Goal: Task Accomplishment & Management: Manage account settings

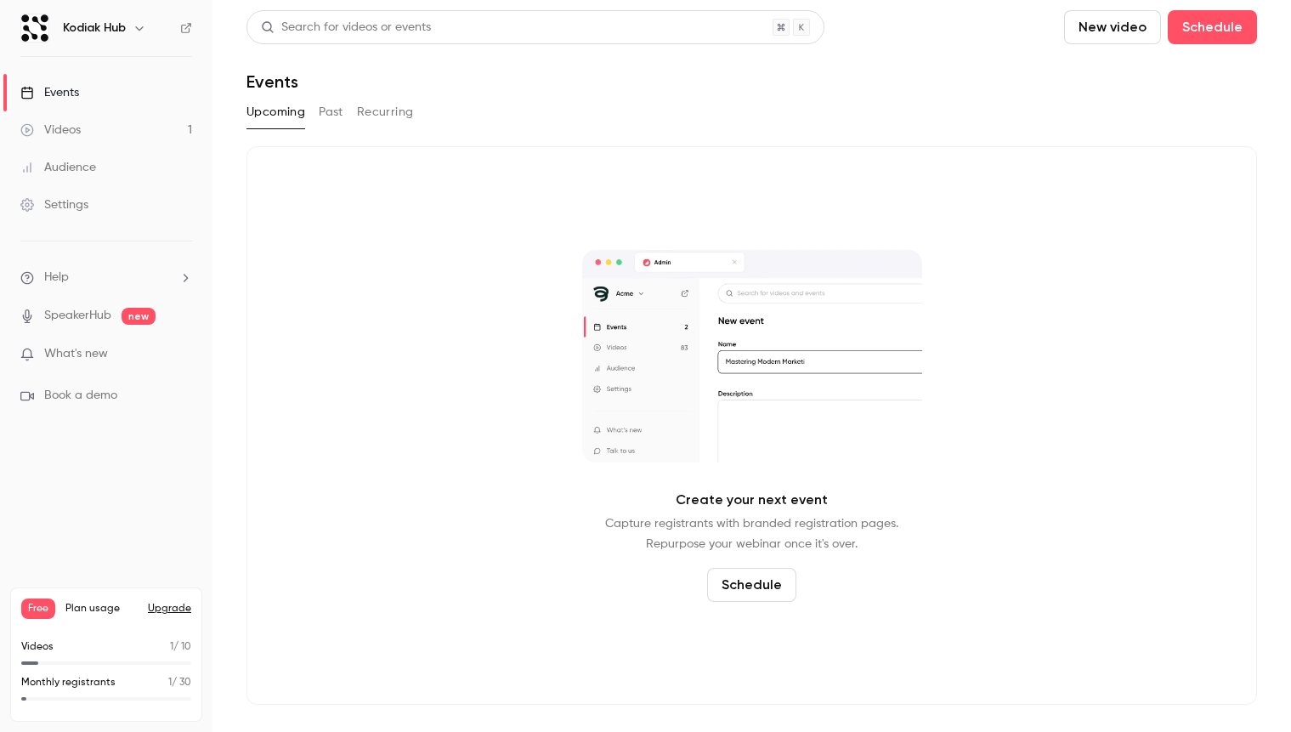
click at [54, 88] on div "Events" at bounding box center [49, 92] width 59 height 17
click at [332, 112] on button "Past" at bounding box center [331, 112] width 25 height 27
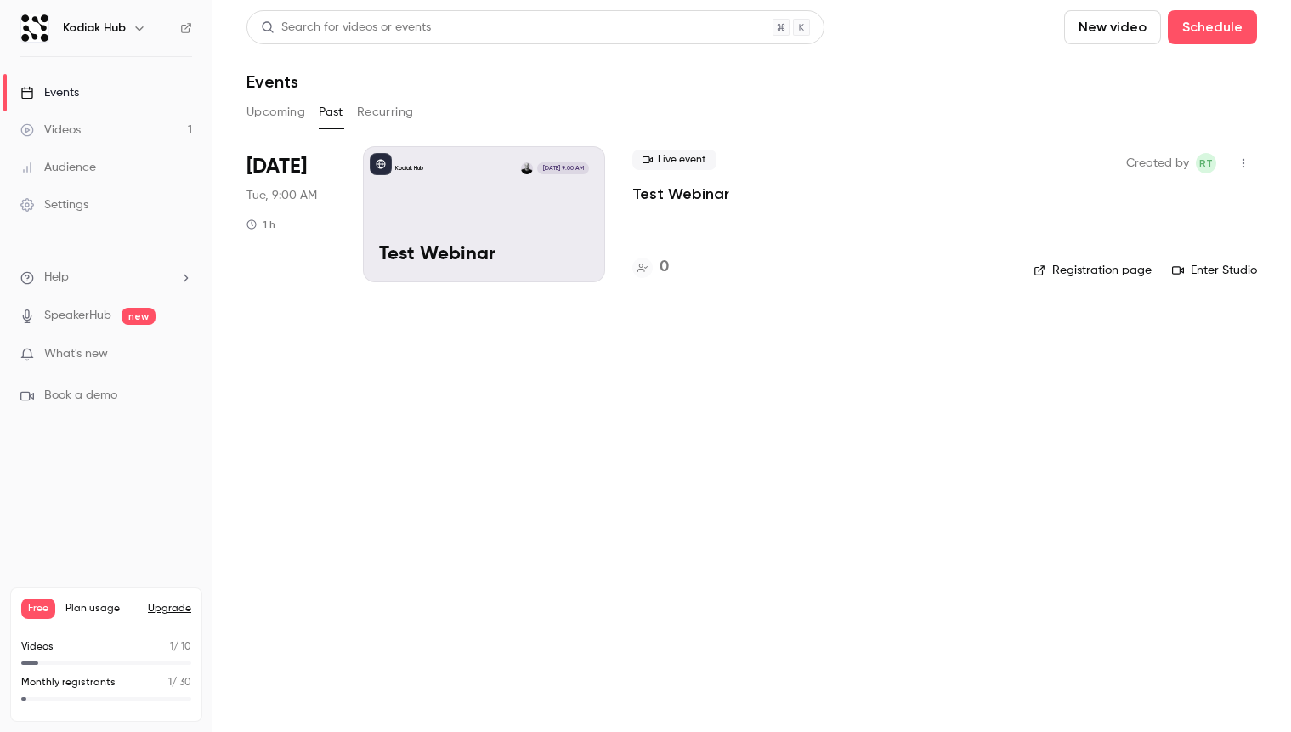
click at [483, 228] on div "Kodiak Hub [DATE] 9:00 AM Test Webinar" at bounding box center [484, 214] width 242 height 136
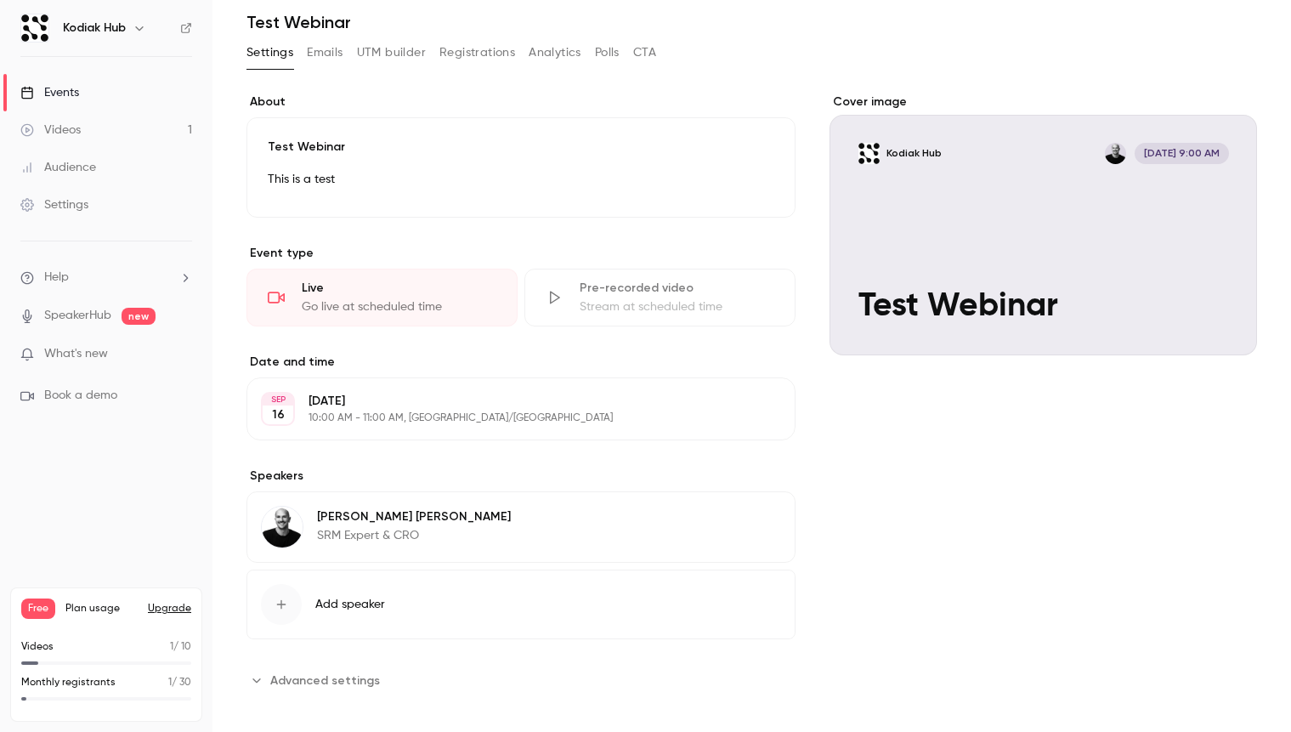
scroll to position [72, 0]
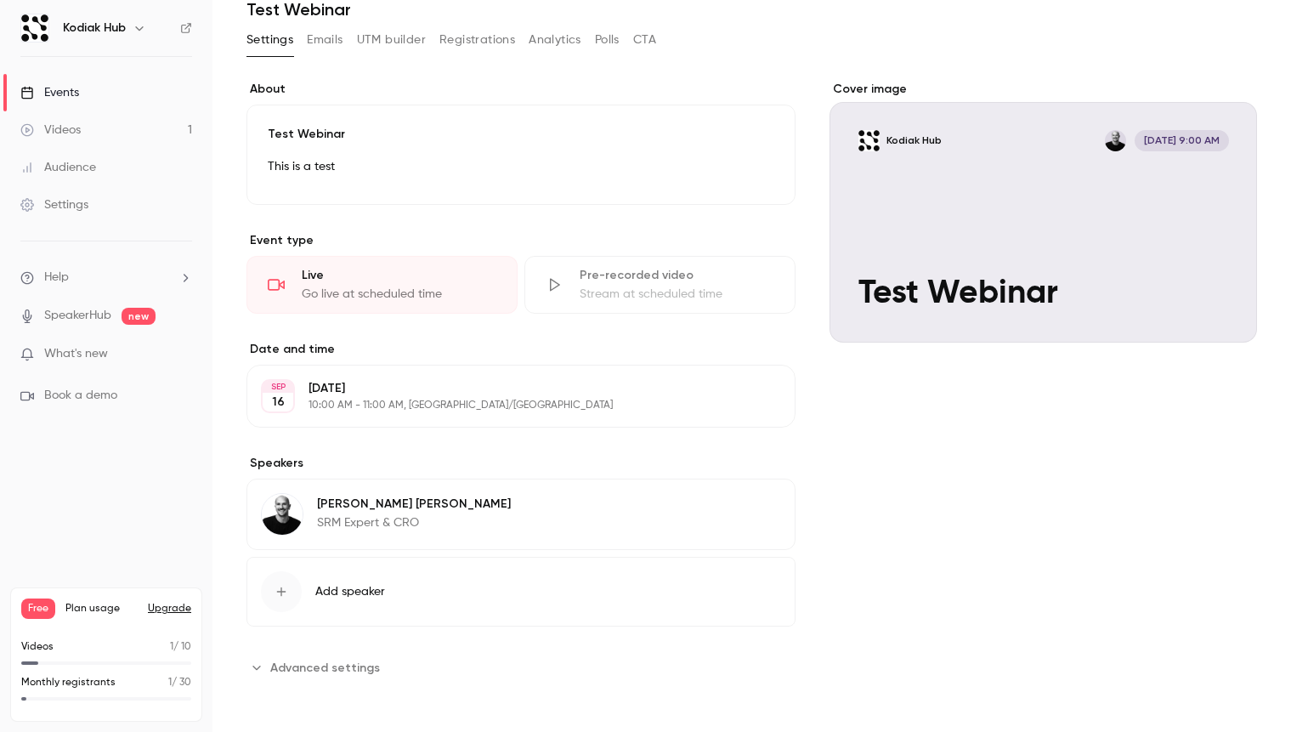
click at [287, 592] on icon "button" at bounding box center [282, 592] width 14 height 14
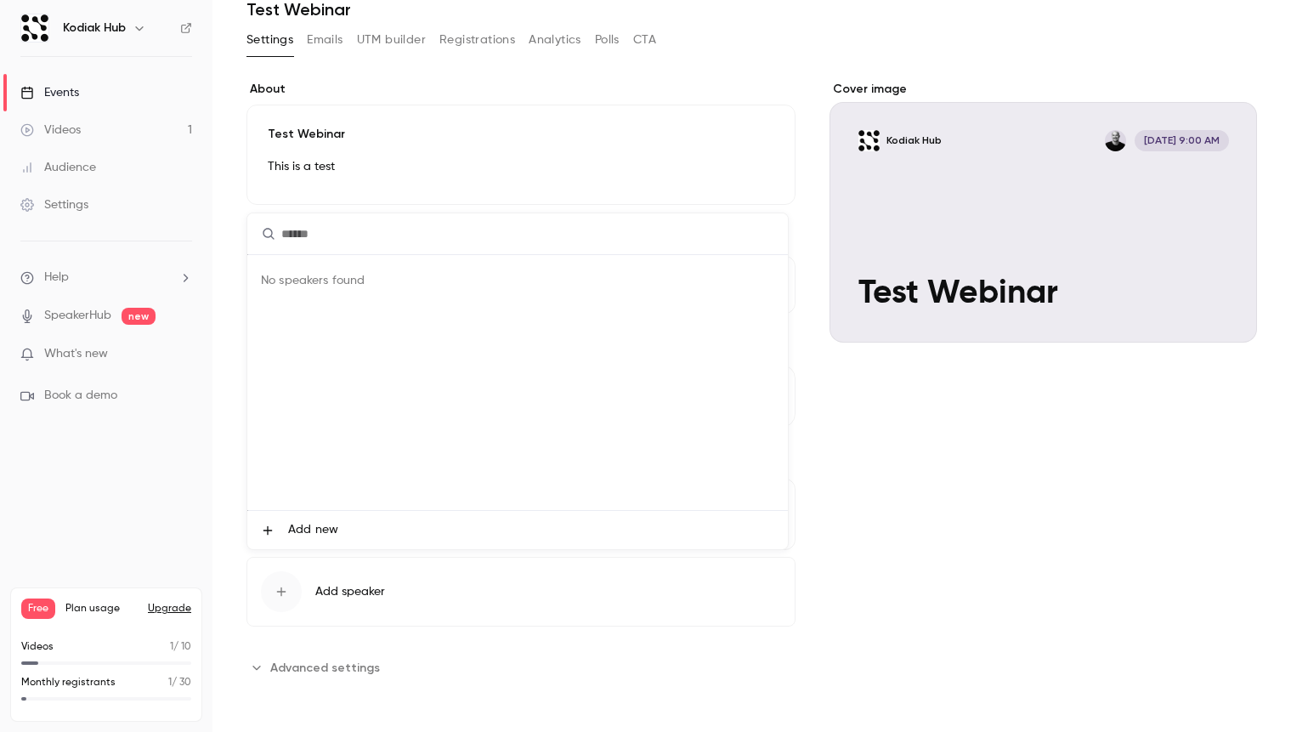
click at [405, 234] on input "text" at bounding box center [517, 233] width 541 height 41
type input "*"
click at [890, 433] on div at bounding box center [645, 366] width 1291 height 732
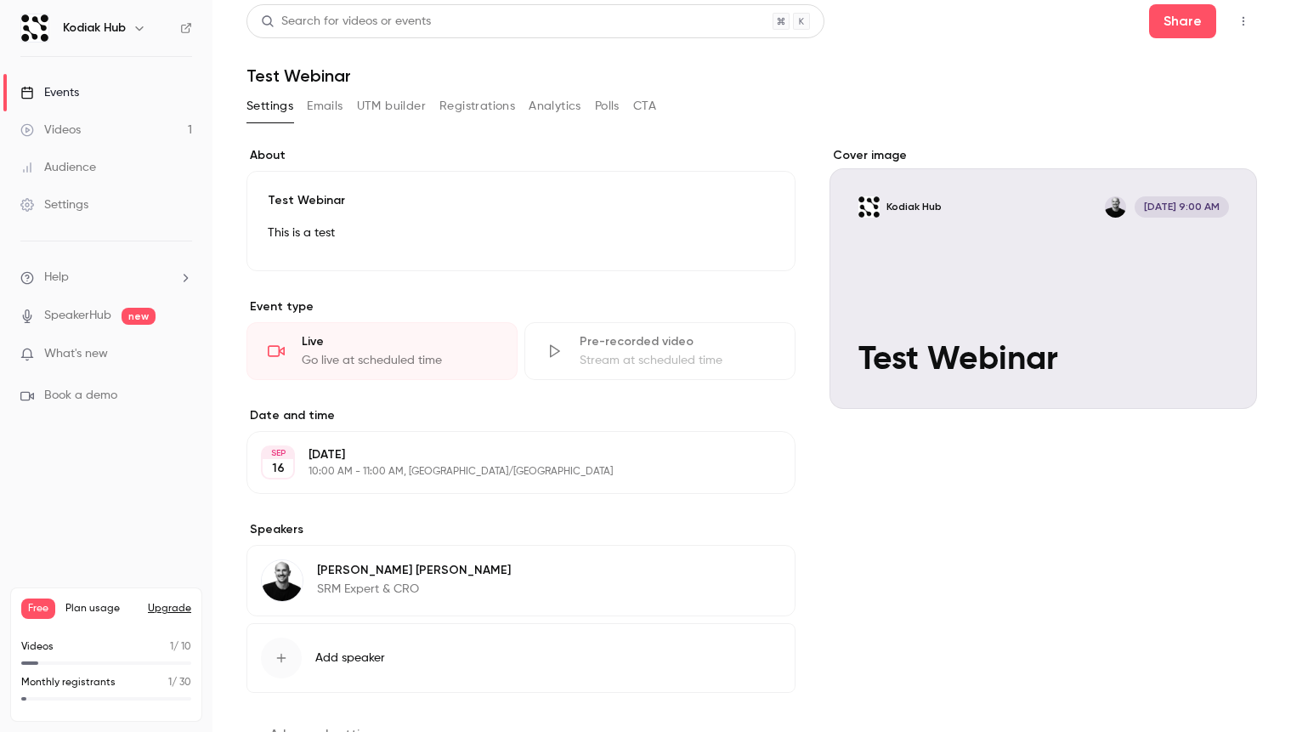
scroll to position [0, 0]
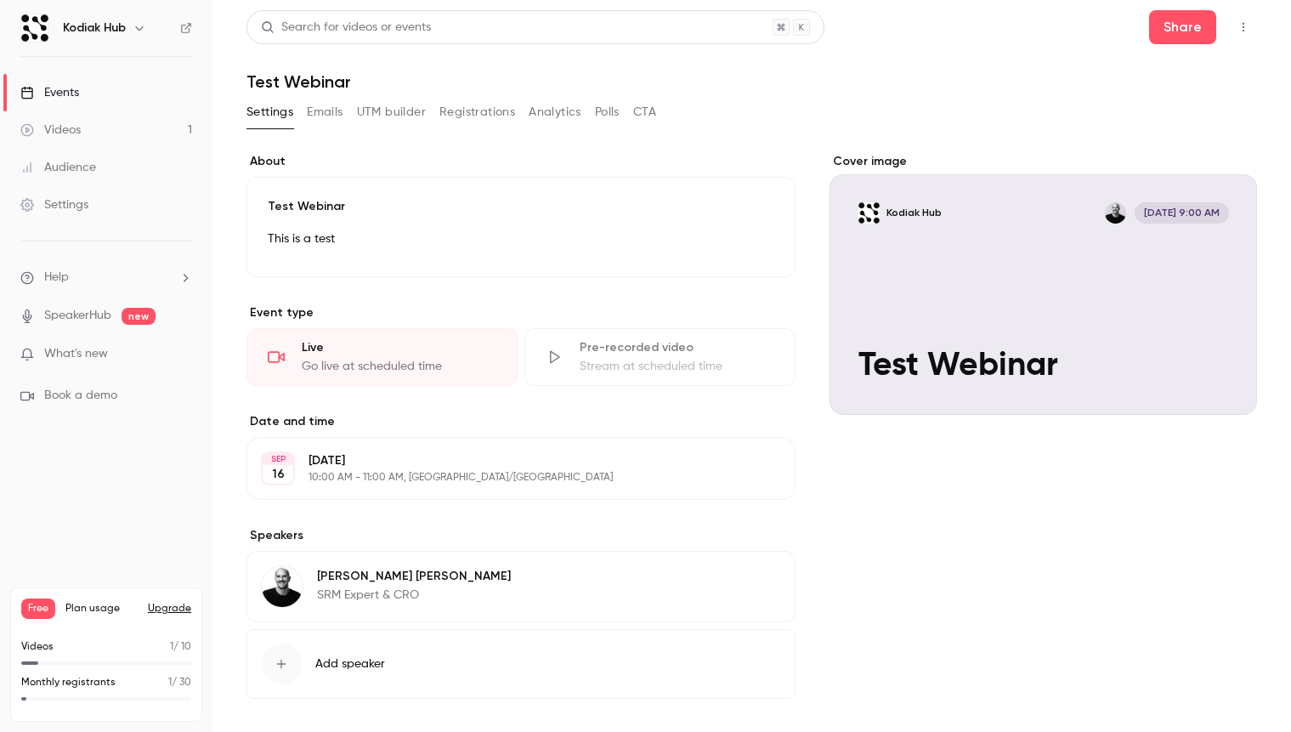
click at [1237, 32] on icon "button" at bounding box center [1244, 27] width 14 height 12
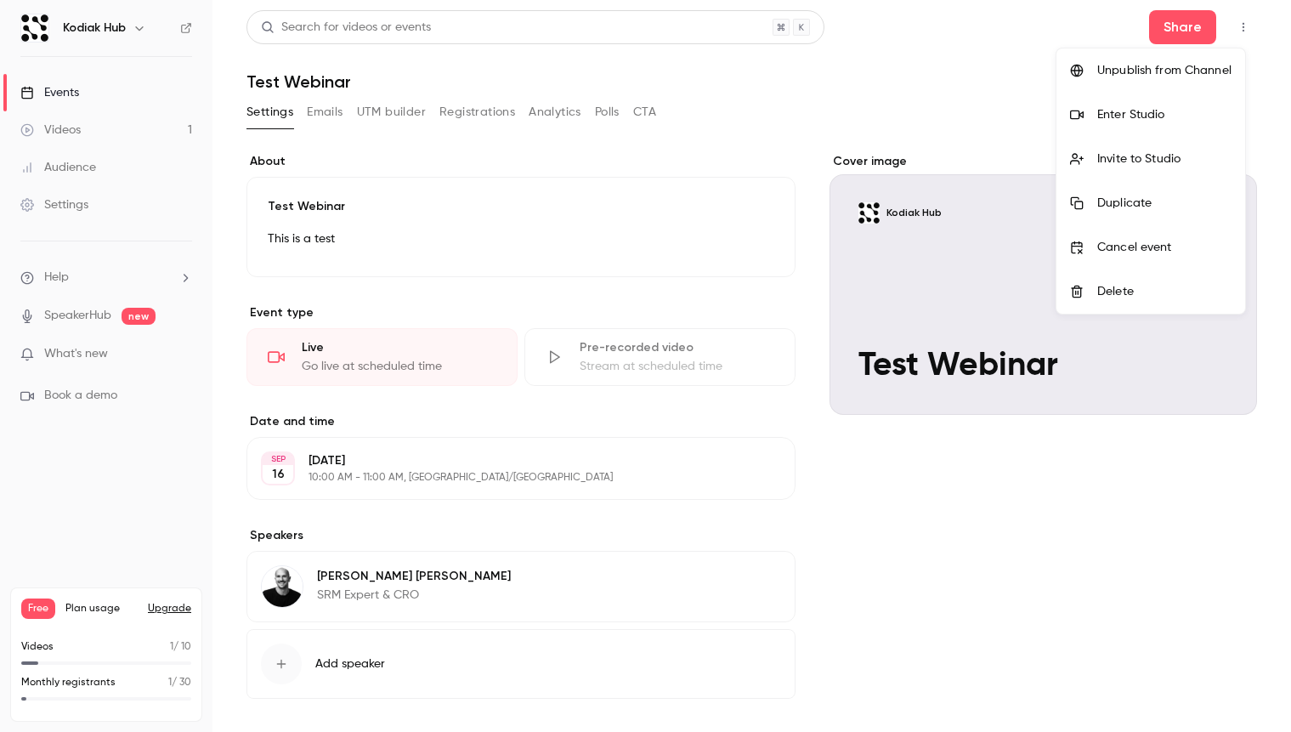
click at [1119, 114] on div "Enter Studio" at bounding box center [1164, 114] width 134 height 17
